Goal: Transaction & Acquisition: Book appointment/travel/reservation

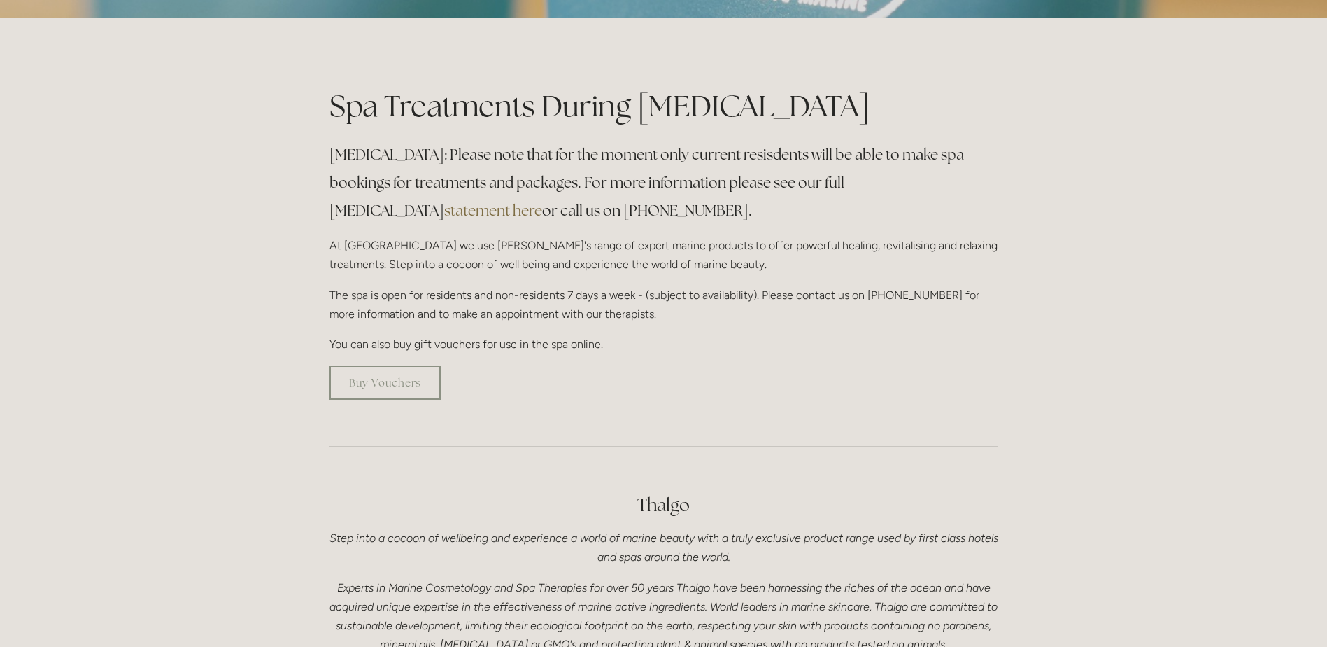
scroll to position [280, 0]
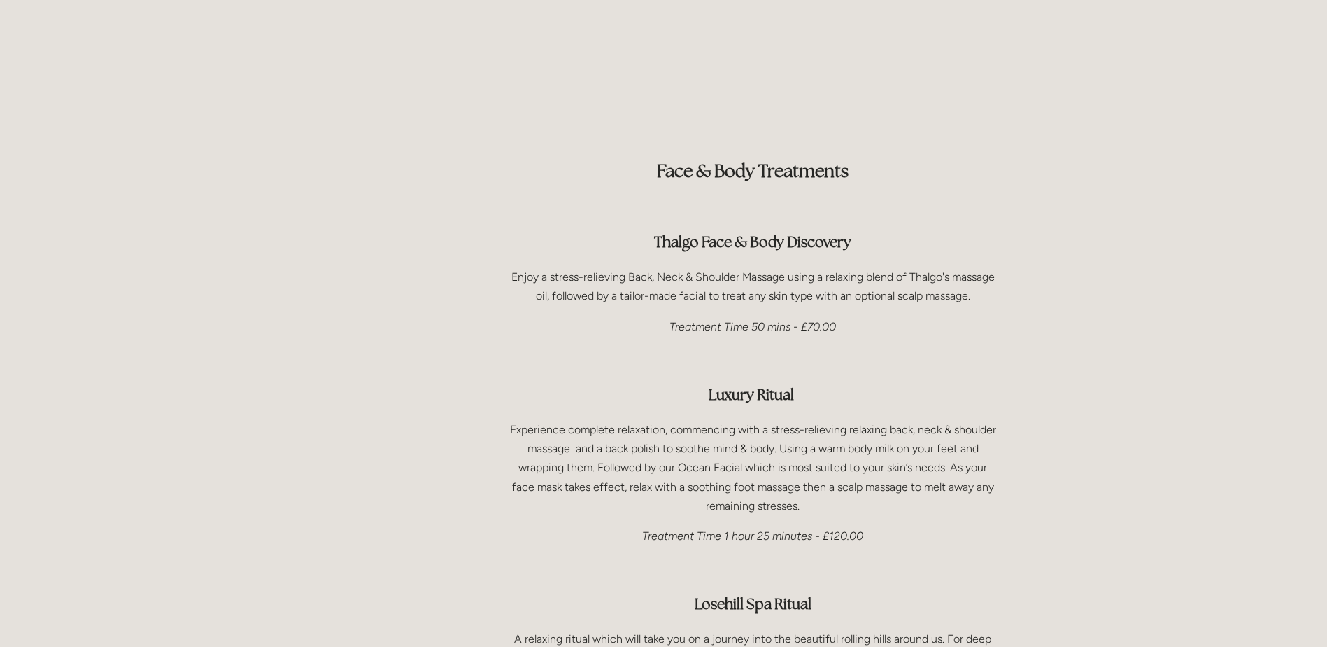
scroll to position [1889, 0]
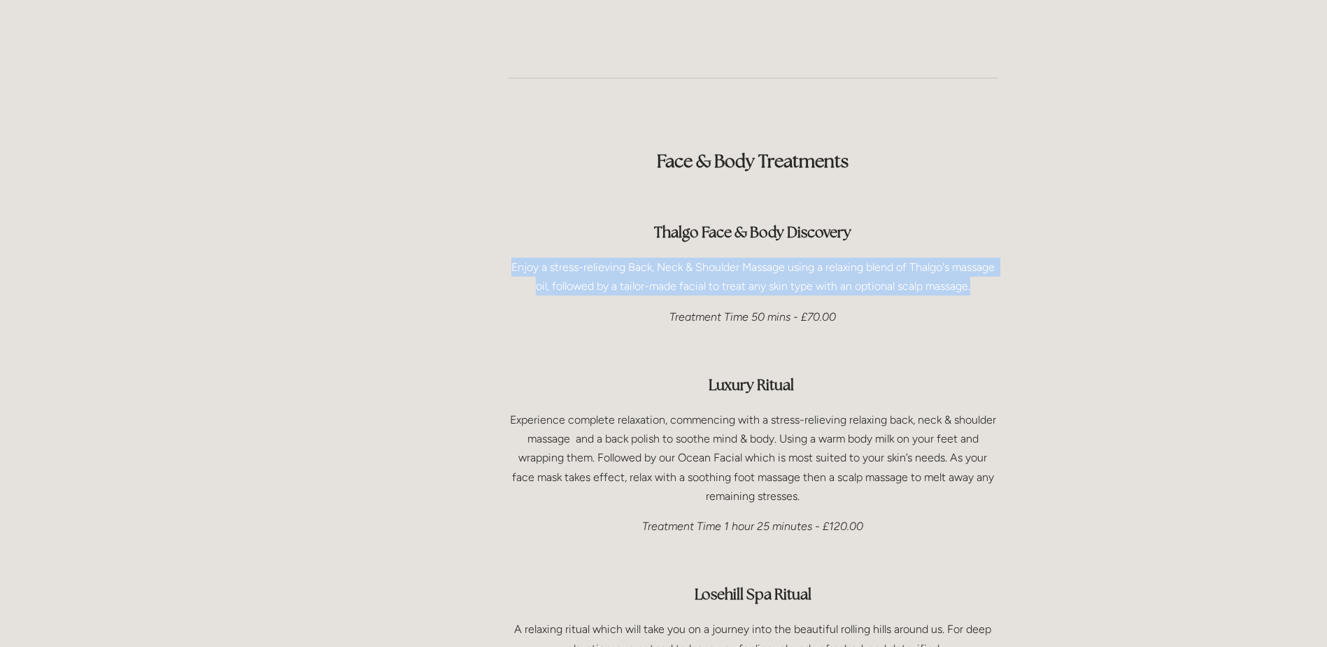
drag, startPoint x: 976, startPoint y: 250, endPoint x: 505, endPoint y: 229, distance: 471.4
click at [505, 229] on div "Face & Body Treatments Thalgo Face & Body Discovery Enjoy a stress-relieving Ba…" at bounding box center [753, 431] width 514 height 636
drag, startPoint x: 505, startPoint y: 229, endPoint x: 545, endPoint y: 237, distance: 40.8
copy p "Enjoy a stress-relieving Back, Neck & Shoulder Massage using a relaxing blend o…"
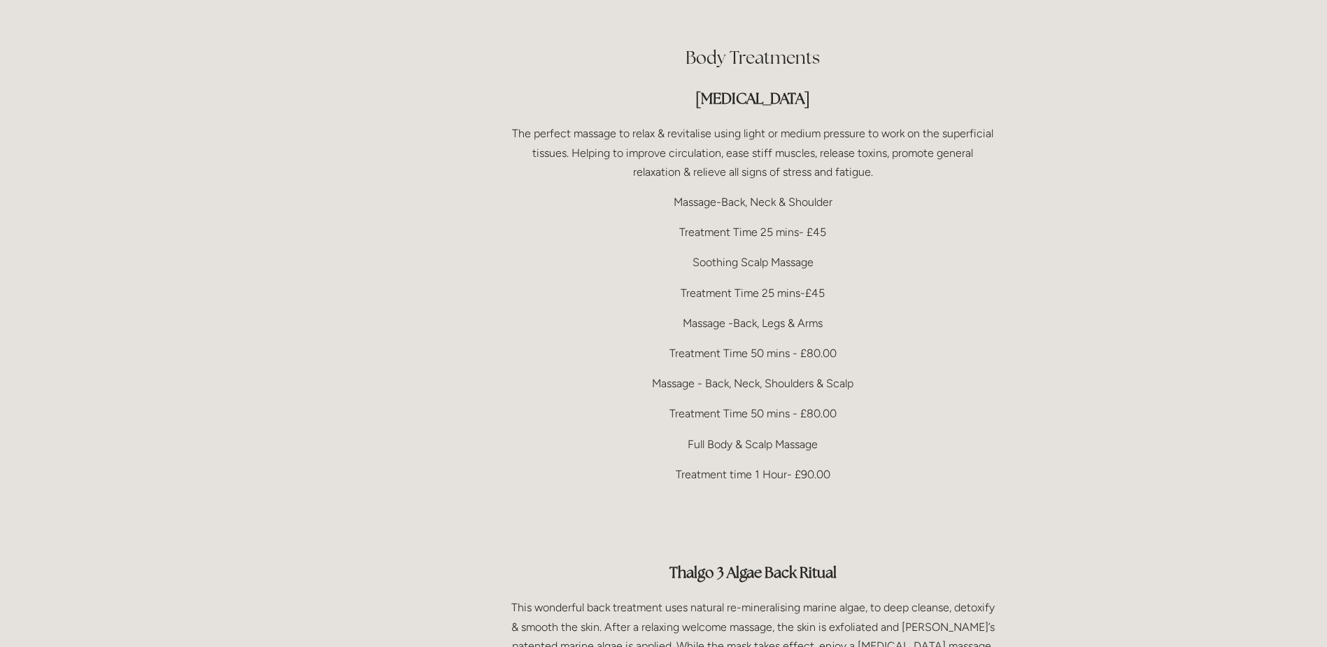
scroll to position [2729, 0]
